Goal: Find specific page/section: Find specific page/section

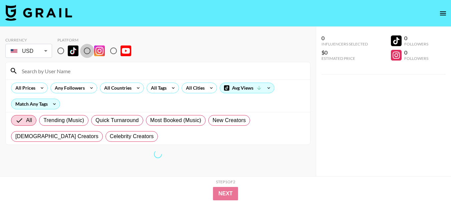
click at [90, 50] on input "radio" at bounding box center [87, 51] width 14 height 14
radio input "true"
click at [151, 69] on input at bounding box center [162, 70] width 289 height 11
drag, startPoint x: 88, startPoint y: 48, endPoint x: 91, endPoint y: 68, distance: 20.2
click at [88, 48] on input "radio" at bounding box center [87, 51] width 14 height 14
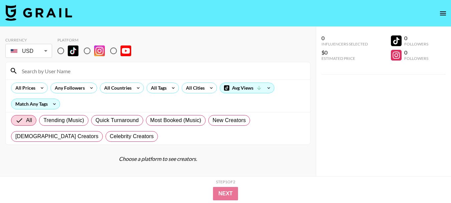
radio input "true"
click at [91, 68] on input at bounding box center [162, 70] width 289 height 11
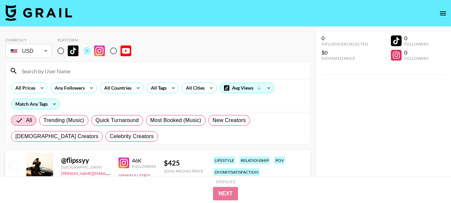
paste input "plantyou"
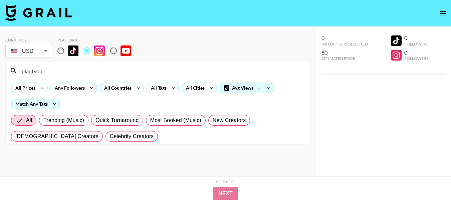
click at [157, 71] on input "plantyou" at bounding box center [162, 70] width 289 height 11
paste input "betterfoodgur"
click at [76, 74] on input "betterfoodguru" at bounding box center [162, 70] width 289 height 11
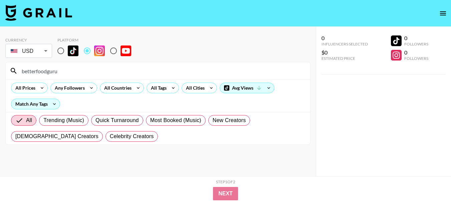
paste input "couponing.craz"
drag, startPoint x: 105, startPoint y: 73, endPoint x: 23, endPoint y: 77, distance: 81.9
click at [23, 74] on input "couponing.craz" at bounding box center [162, 70] width 289 height 11
click at [60, 71] on input "couponing.craz" at bounding box center [162, 70] width 289 height 11
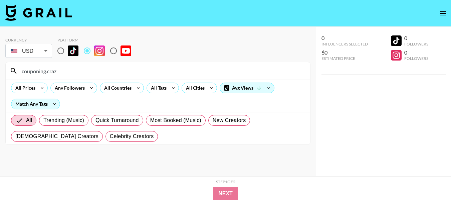
click at [60, 71] on input "couponing.craz" at bounding box center [162, 70] width 289 height 11
paste input "withstar"
drag, startPoint x: 70, startPoint y: 69, endPoint x: 14, endPoint y: 72, distance: 56.2
click at [14, 72] on div "couponwithstar" at bounding box center [158, 70] width 305 height 17
paste input "shaniquethekreativevegan"
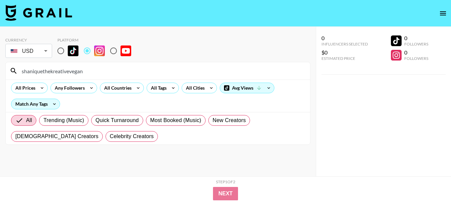
type input "shaniquethekreativevegan"
